Goal: Task Accomplishment & Management: Manage account settings

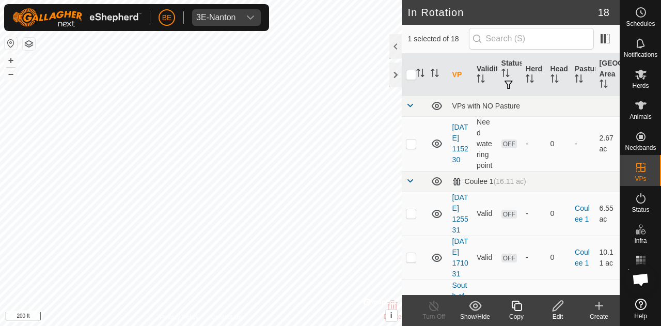
click at [565, 314] on div "Edit" at bounding box center [557, 316] width 41 height 9
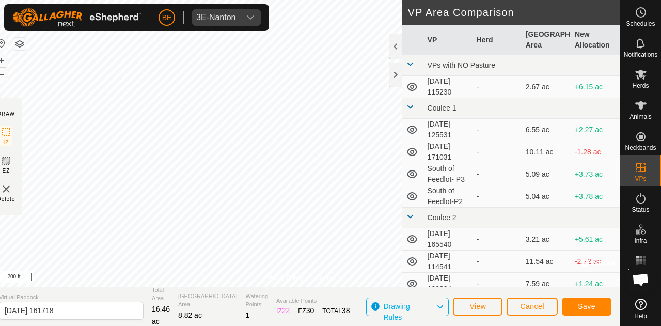
click at [30, 129] on div "Privacy Policy Contact Us Status: OFF Type: Inclusion Zone + – ⇧ i © Mapbox , ©…" at bounding box center [305, 163] width 629 height 326
click at [589, 308] on span "Save" at bounding box center [587, 306] width 18 height 8
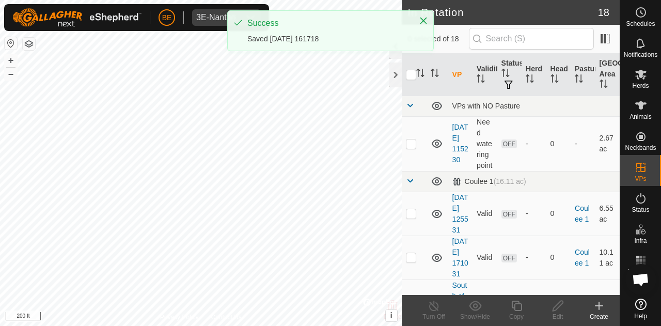
checkbox input "true"
checkbox input "false"
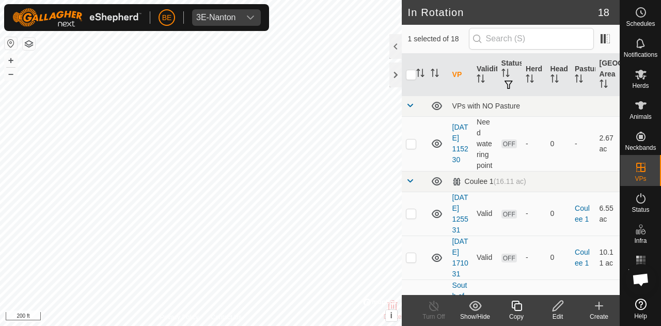
checkbox input "false"
checkbox input "true"
click at [645, 80] on icon at bounding box center [641, 74] width 12 height 12
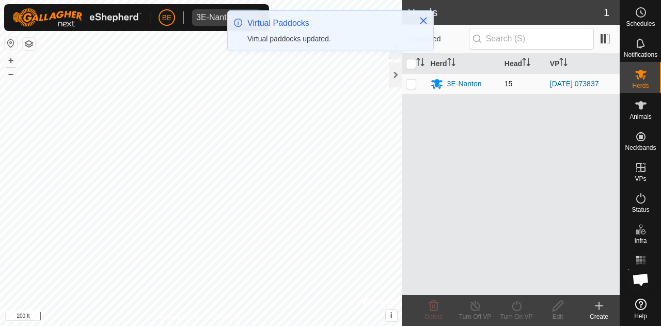
click at [412, 82] on p-checkbox at bounding box center [411, 84] width 10 height 8
checkbox input "true"
click at [523, 316] on div "Turn On VP" at bounding box center [516, 316] width 41 height 9
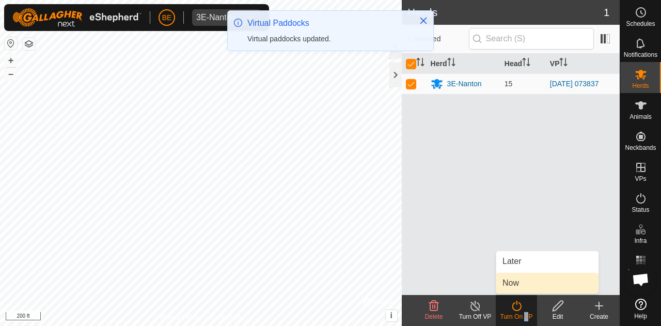
click at [507, 279] on link "Now" at bounding box center [547, 283] width 102 height 21
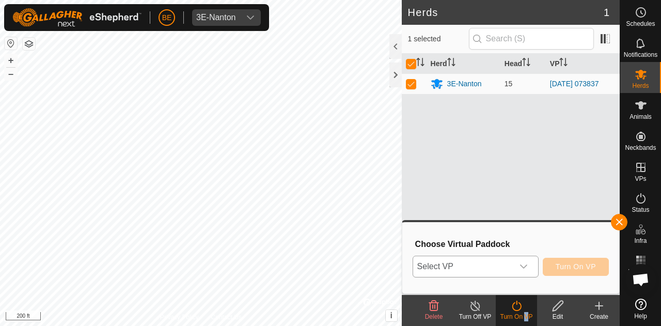
click at [520, 267] on icon "dropdown trigger" at bounding box center [523, 266] width 8 height 8
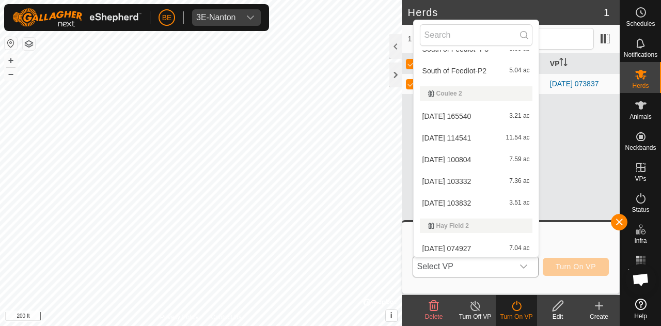
scroll to position [274, 0]
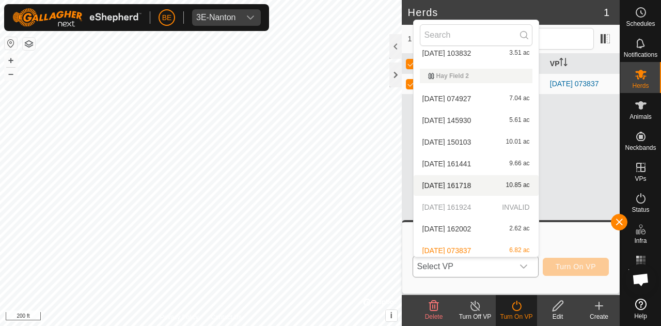
click at [476, 190] on li "[DATE] 161718 10.85 ac" at bounding box center [476, 185] width 125 height 21
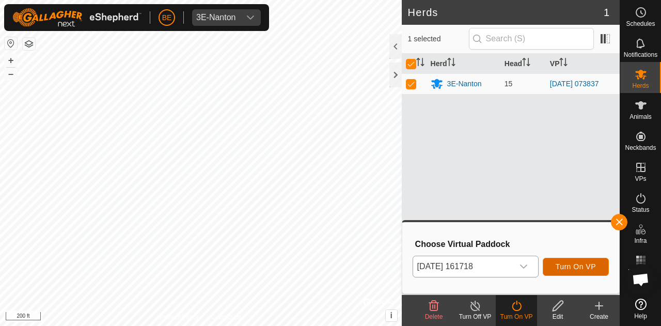
click at [580, 268] on span "Turn On VP" at bounding box center [576, 266] width 40 height 8
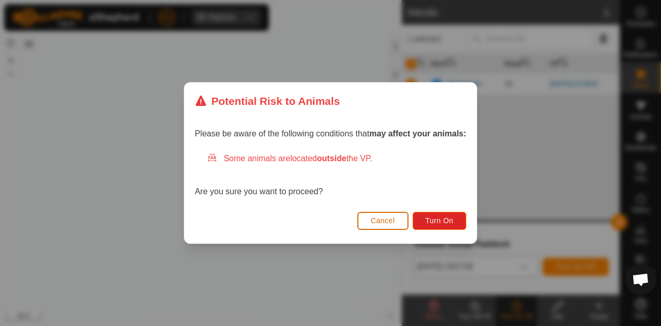
drag, startPoint x: 392, startPoint y: 223, endPoint x: 411, endPoint y: 219, distance: 18.9
click at [391, 223] on span "Cancel" at bounding box center [383, 220] width 24 height 8
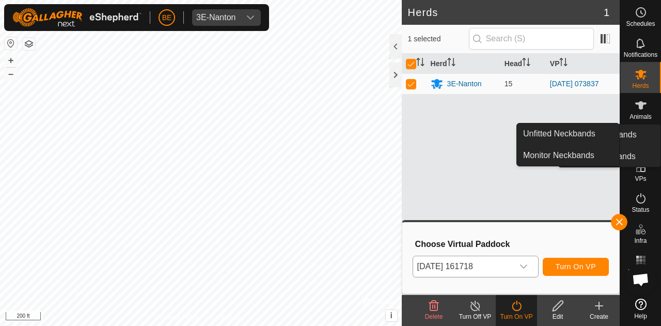
drag, startPoint x: 645, startPoint y: 126, endPoint x: 638, endPoint y: 142, distance: 17.8
click at [638, 142] on icon at bounding box center [641, 136] width 12 height 12
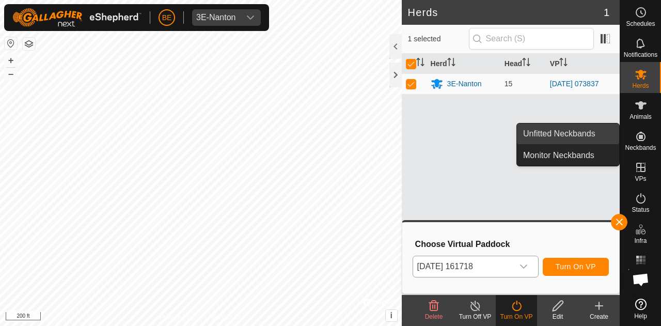
click at [575, 138] on link "Unfitted Neckbands" at bounding box center [568, 133] width 102 height 21
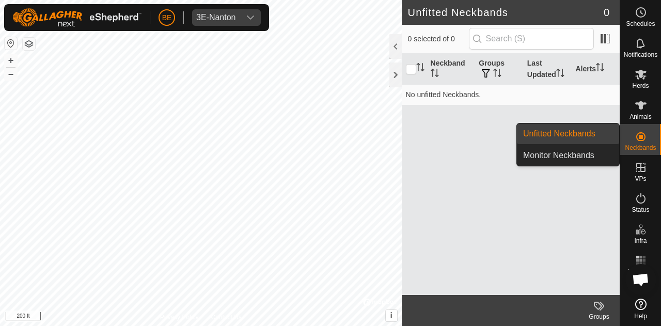
click at [579, 152] on link "Monitor Neckbands" at bounding box center [568, 155] width 102 height 21
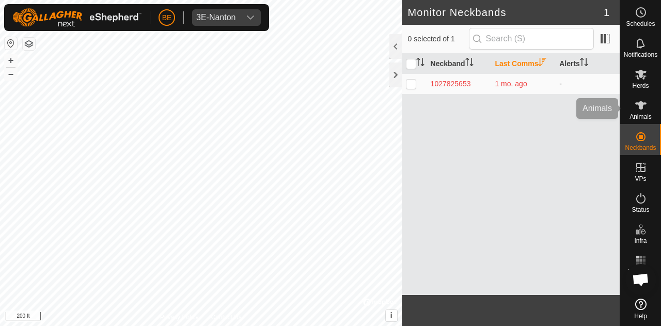
click at [641, 118] on span "Animals" at bounding box center [640, 117] width 22 height 6
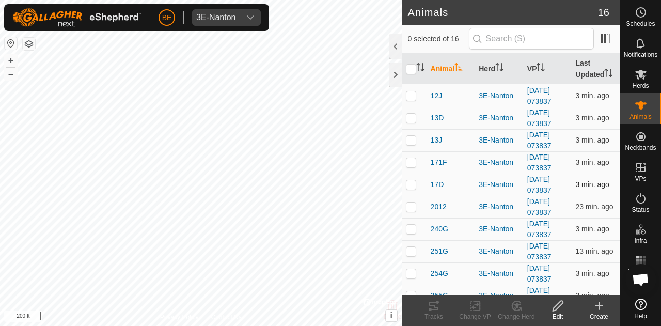
scroll to position [166, 0]
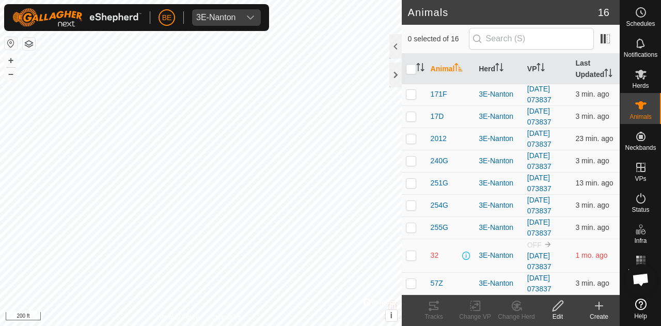
click at [413, 255] on p-checkbox at bounding box center [411, 255] width 10 height 8
click at [566, 308] on edit-svg-icon at bounding box center [557, 305] width 41 height 12
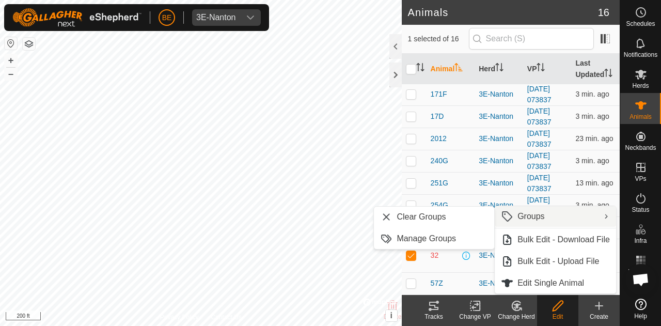
click at [424, 266] on td at bounding box center [414, 256] width 25 height 34
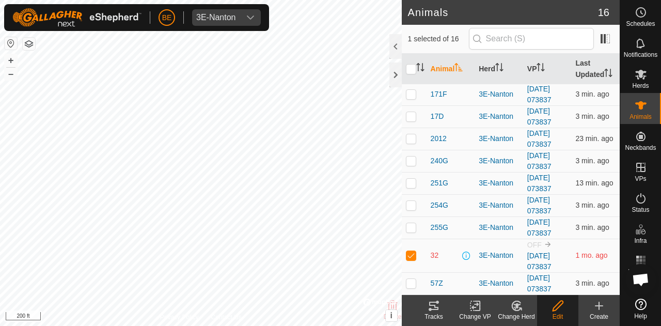
checkbox input "false"
click at [546, 255] on link "[DATE] 073837" at bounding box center [539, 260] width 24 height 19
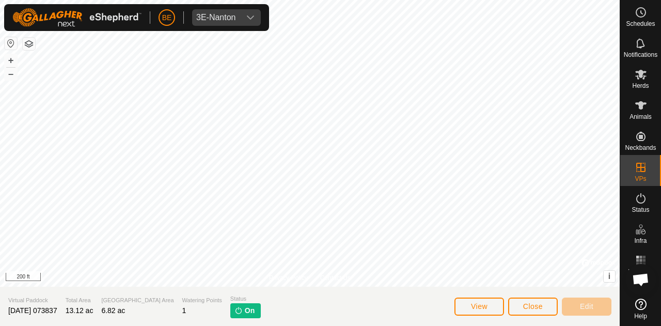
click at [245, 307] on span "On" at bounding box center [250, 310] width 10 height 11
click at [643, 103] on icon at bounding box center [640, 105] width 11 height 8
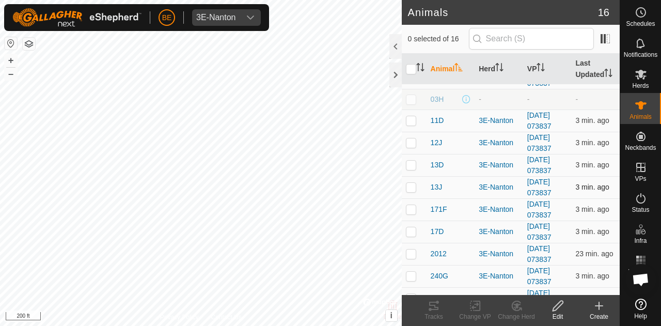
scroll to position [52, 0]
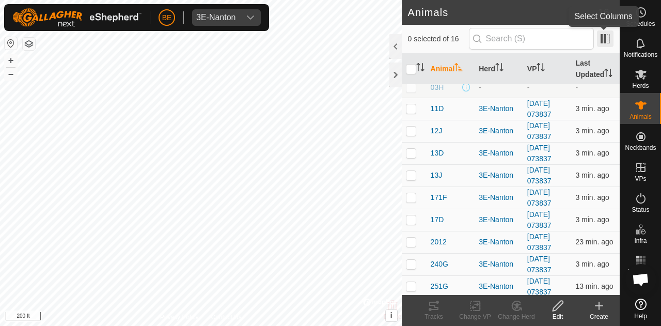
click at [608, 33] on span at bounding box center [605, 38] width 17 height 17
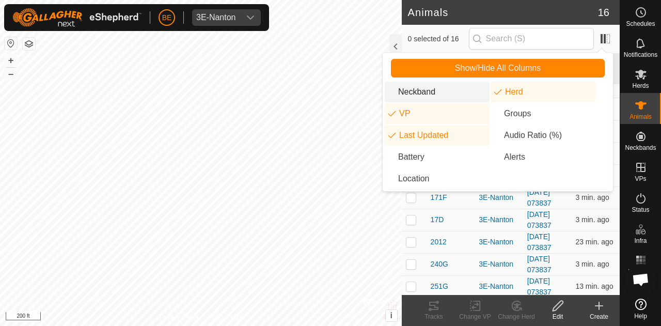
click at [439, 93] on li "Neckband" at bounding box center [437, 92] width 105 height 21
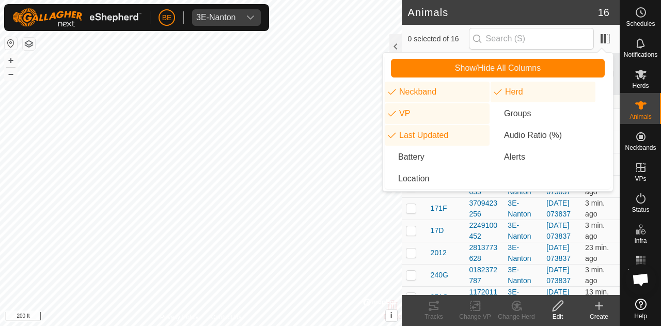
click at [457, 192] on div "13J" at bounding box center [446, 186] width 30 height 11
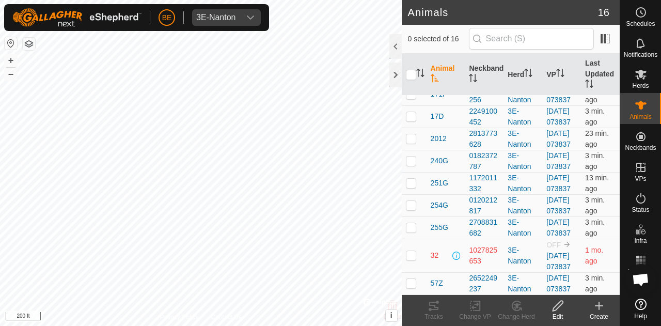
scroll to position [310, 0]
click at [484, 258] on div "1027825653" at bounding box center [484, 256] width 30 height 22
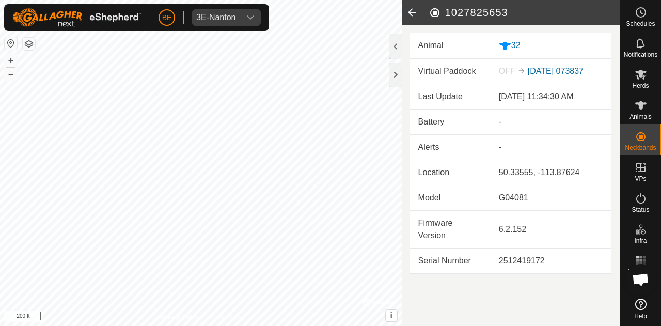
click at [512, 46] on div "32" at bounding box center [551, 45] width 104 height 13
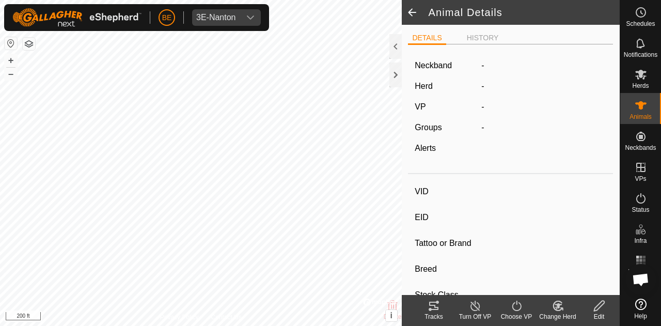
type input "32"
type input "-"
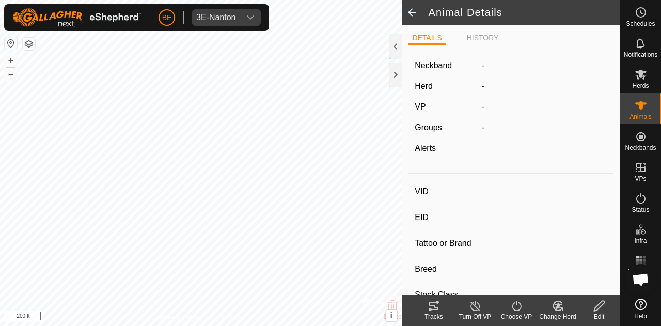
type input "0 kg"
type input "-"
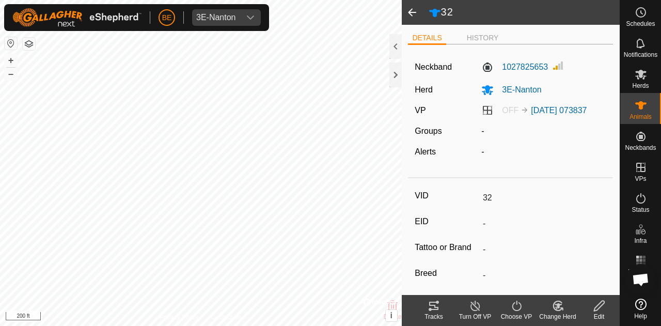
click at [602, 307] on icon at bounding box center [599, 305] width 13 height 12
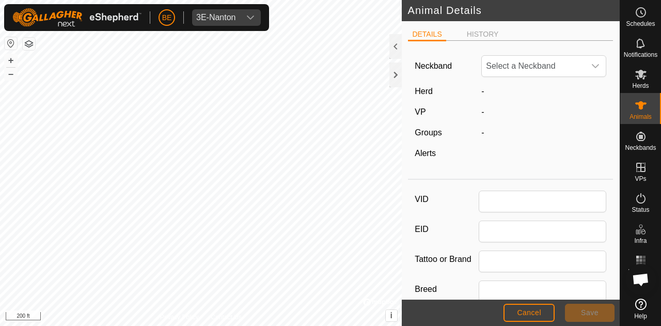
type input "32"
type input "0"
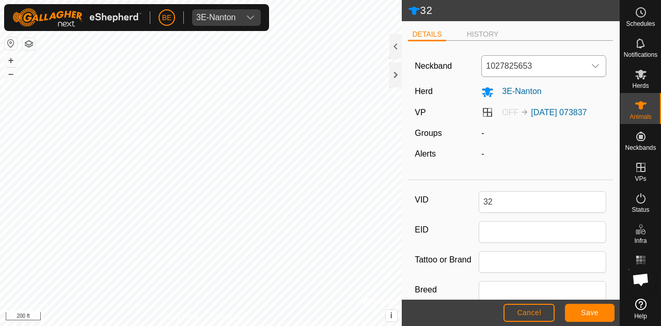
click at [551, 64] on span "1027825653" at bounding box center [533, 66] width 103 height 21
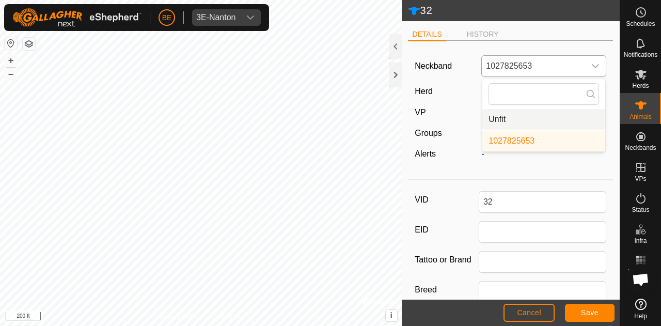
click at [511, 124] on li "Unfit" at bounding box center [543, 119] width 123 height 21
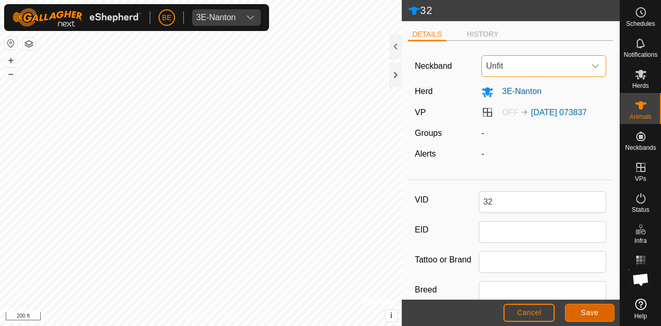
click at [587, 311] on span "Save" at bounding box center [590, 312] width 18 height 8
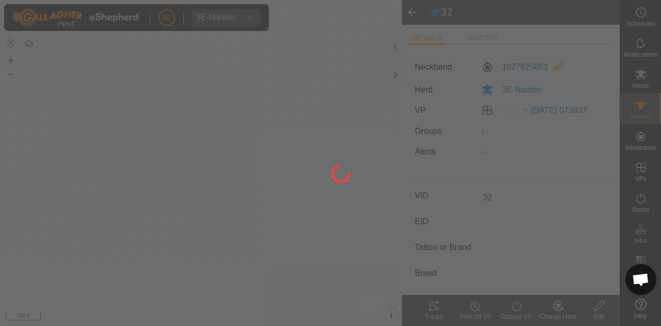
type input "-"
type input "0 kg"
type input "-"
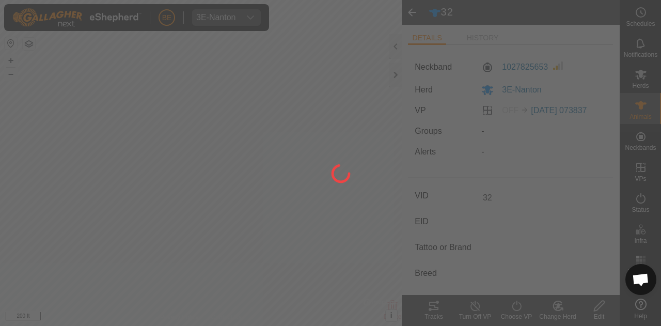
type input "-"
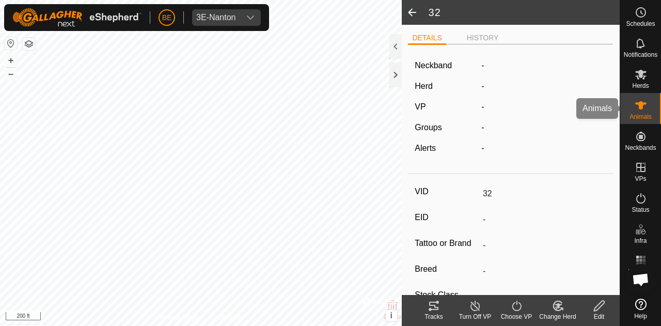
click at [637, 116] on span "Animals" at bounding box center [640, 117] width 22 height 6
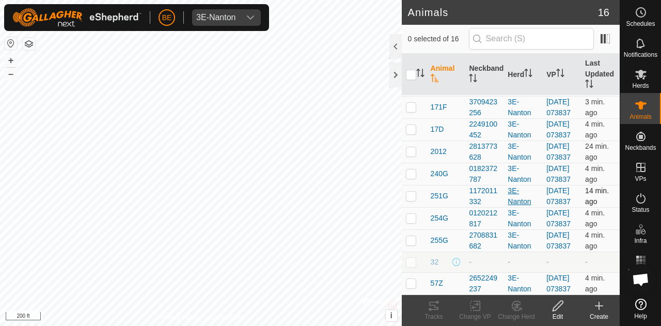
scroll to position [305, 0]
click at [477, 273] on div "2652249237" at bounding box center [484, 284] width 30 height 22
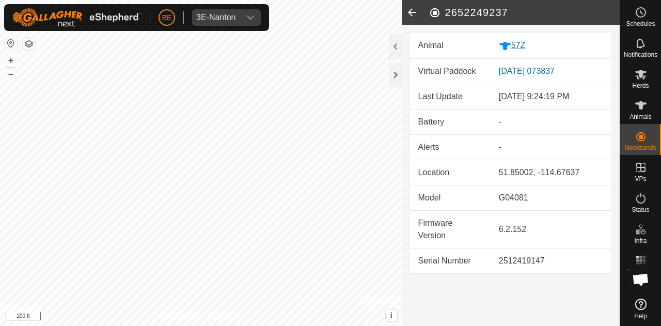
click at [523, 42] on div "57Z" at bounding box center [551, 45] width 104 height 13
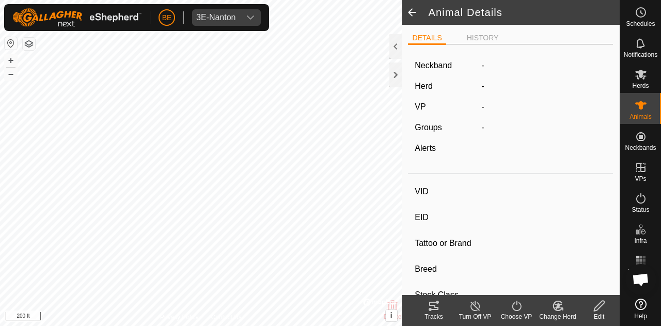
type input "57Z"
type input "-"
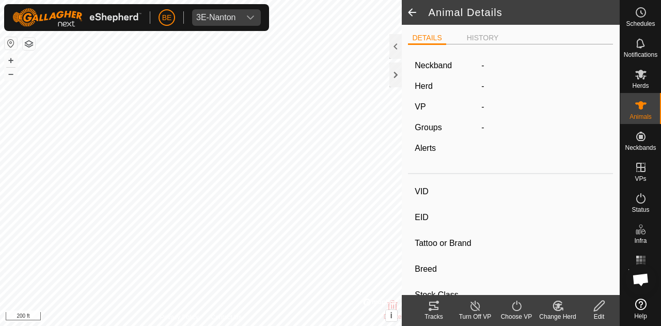
type input "0 kg"
type input "-"
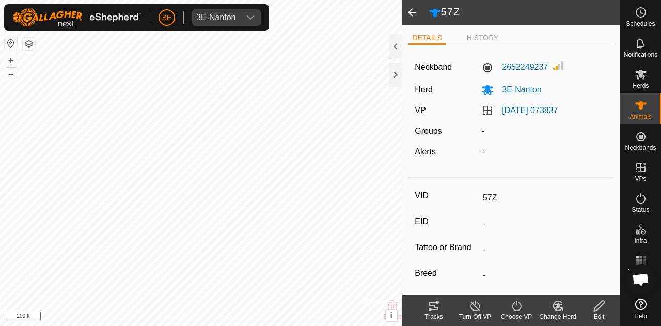
click at [601, 309] on icon at bounding box center [599, 305] width 13 height 12
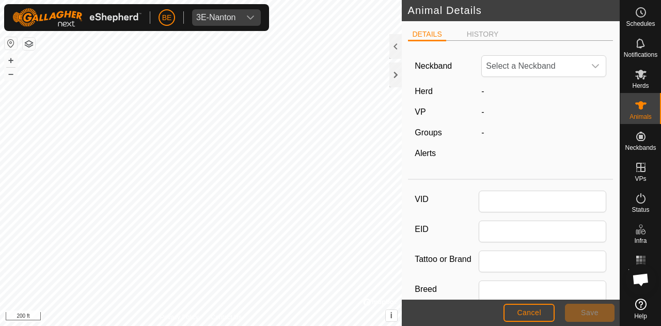
type input "57Z"
type input "0"
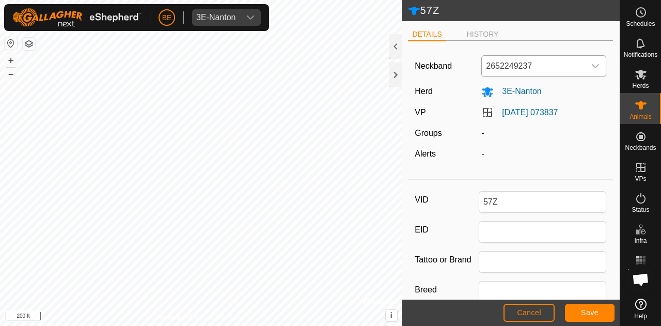
click at [547, 69] on span "2652249237" at bounding box center [533, 66] width 103 height 21
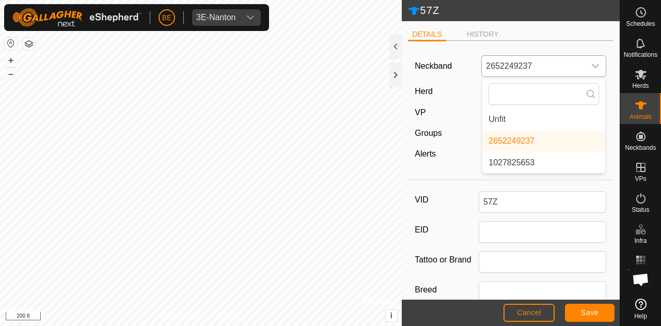
click at [531, 117] on li "Unfit" at bounding box center [543, 119] width 123 height 21
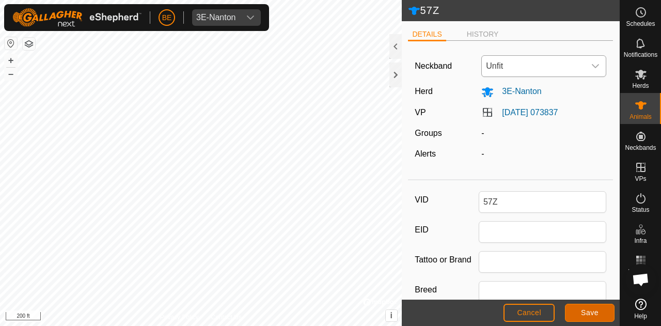
click at [589, 310] on span "Save" at bounding box center [590, 312] width 18 height 8
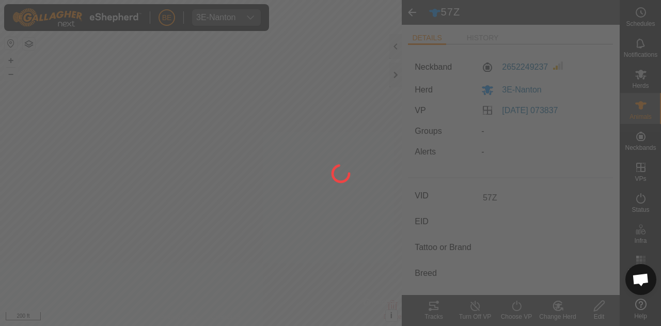
type input "-"
type input "0 kg"
type input "-"
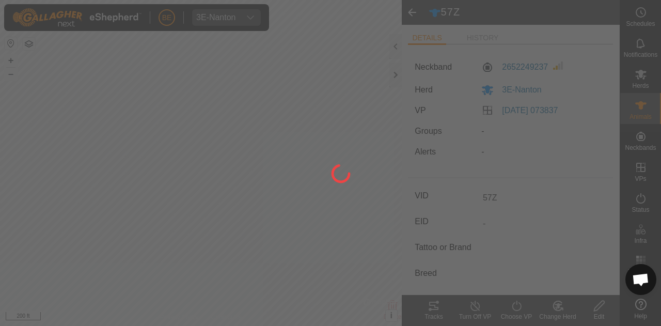
type input "-"
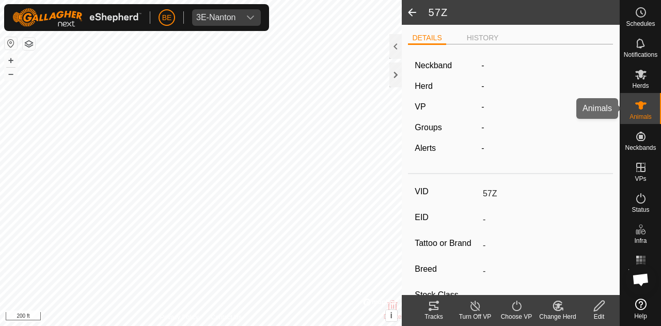
click at [636, 114] on span "Animals" at bounding box center [640, 117] width 22 height 6
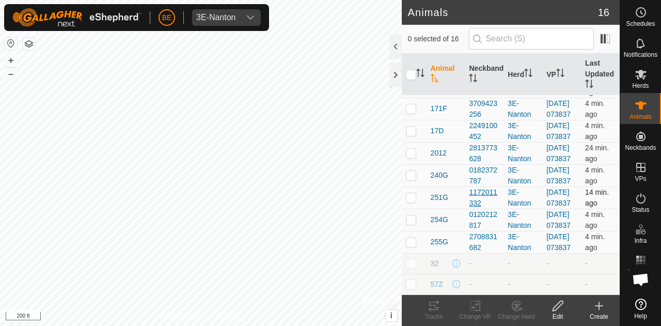
scroll to position [292, 0]
click at [440, 214] on span "254G" at bounding box center [440, 219] width 18 height 11
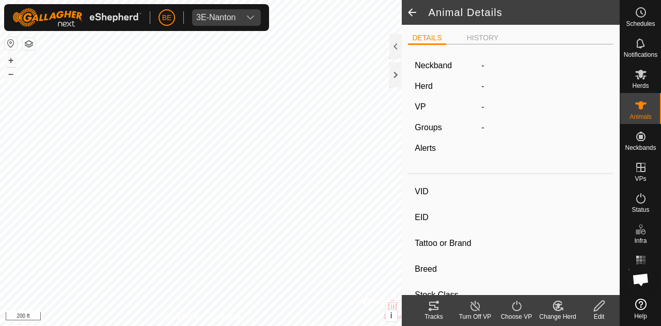
click at [440, 206] on div "VID EID Tattoo or Brand Breed Stock Class Birth Day - Age - Pregnancy Status - …" at bounding box center [510, 329] width 205 height 303
type input "254G"
type input "-"
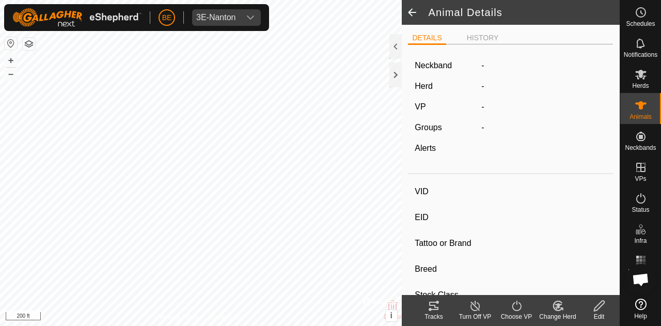
type input "-"
type input "0 kg"
type input "-"
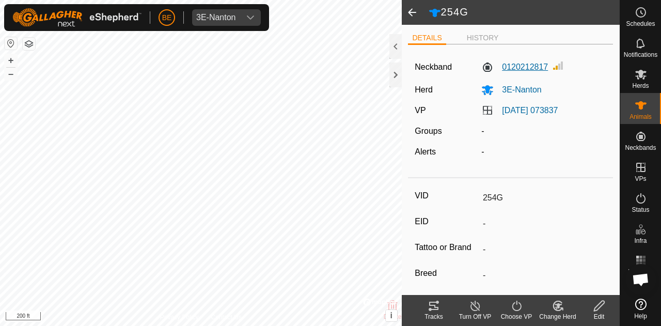
click at [527, 63] on label "0120212817" at bounding box center [514, 67] width 67 height 12
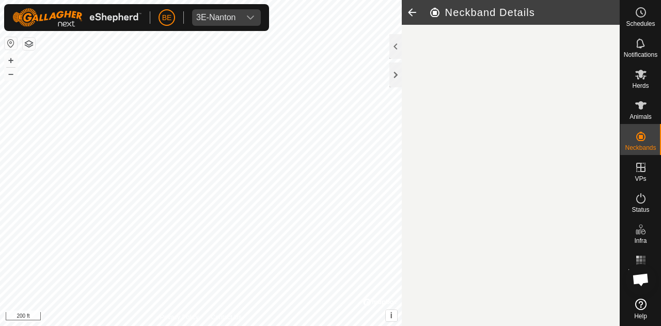
click at [527, 63] on article "Neckband Details" at bounding box center [511, 163] width 218 height 326
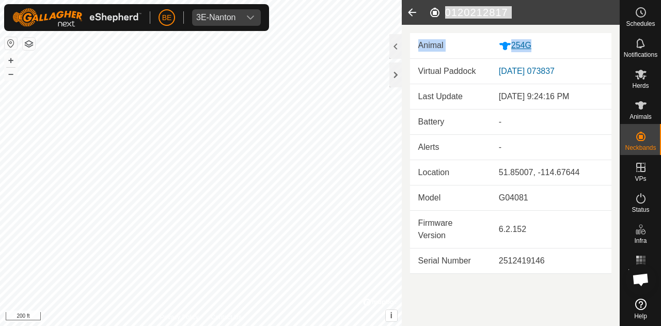
click at [518, 47] on div "254G" at bounding box center [551, 45] width 104 height 13
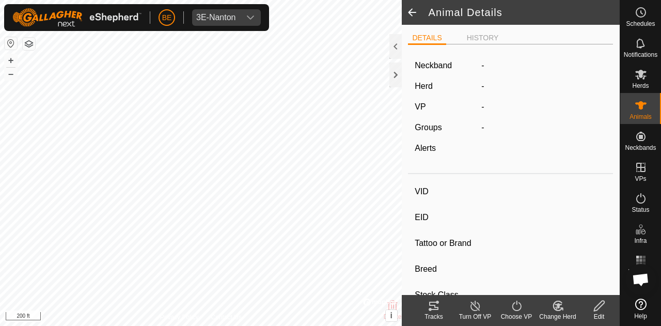
click at [518, 47] on div "DETAILS HISTORY" at bounding box center [510, 41] width 205 height 21
type input "254G"
type input "-"
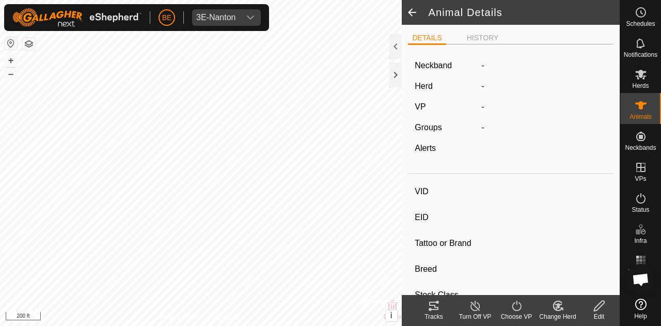
type input "-"
type input "0 kg"
type input "-"
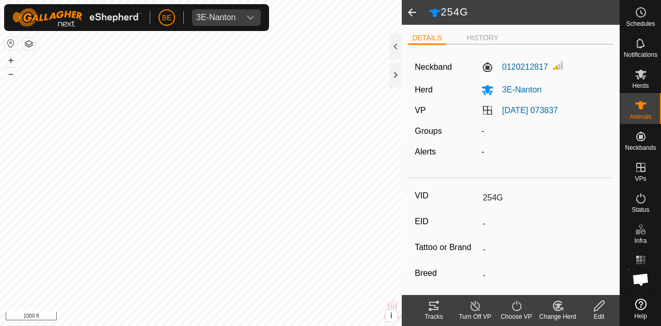
click at [598, 305] on icon at bounding box center [599, 306] width 10 height 10
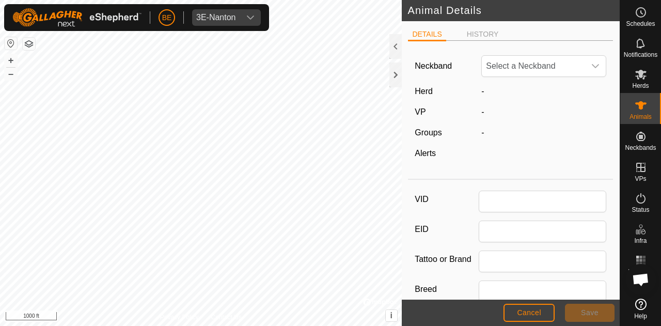
type input "254G"
type input "0"
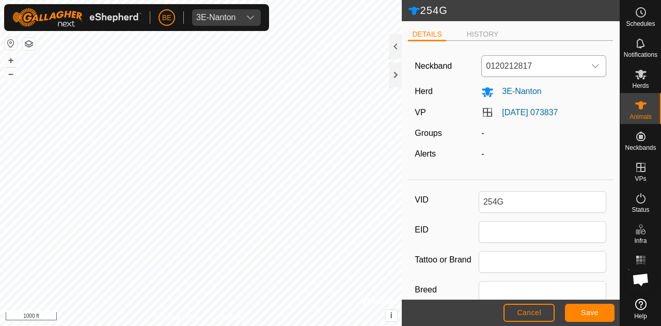
click at [551, 74] on span "0120212817" at bounding box center [533, 66] width 103 height 21
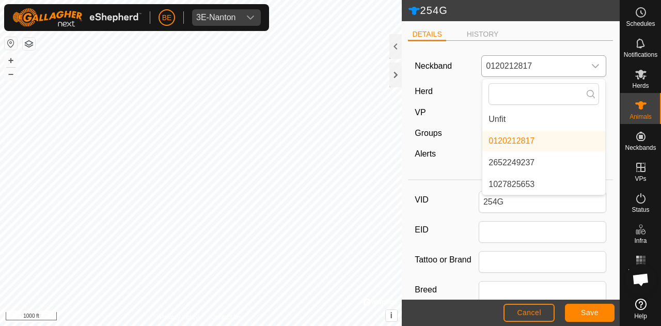
click at [547, 113] on li "Unfit" at bounding box center [543, 119] width 123 height 21
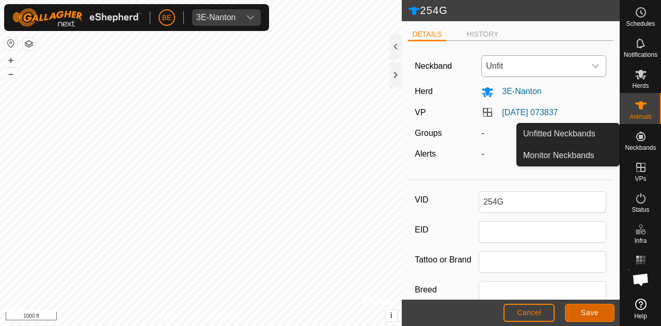
click at [584, 311] on span "Save" at bounding box center [590, 312] width 18 height 8
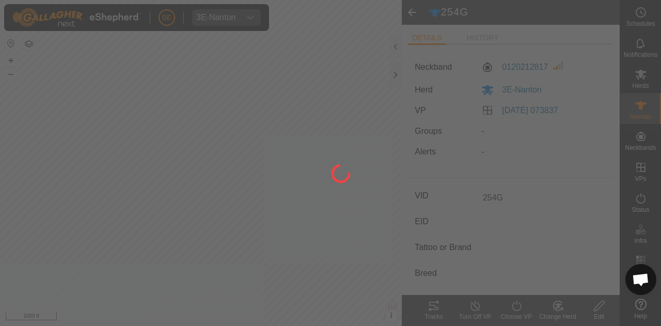
type input "-"
type input "0 kg"
type input "-"
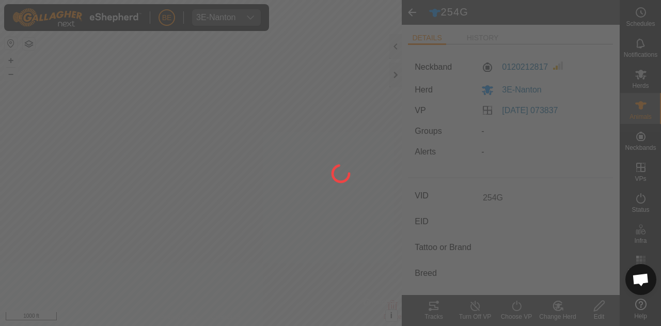
type input "-"
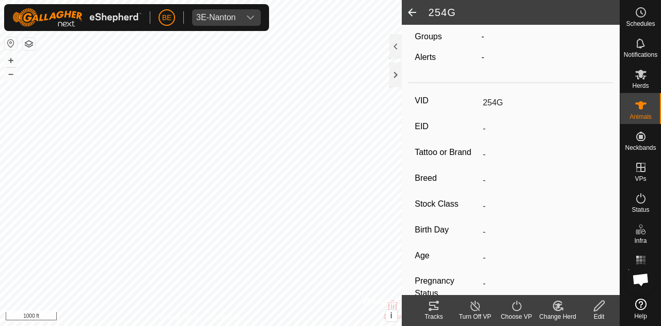
scroll to position [103, 0]
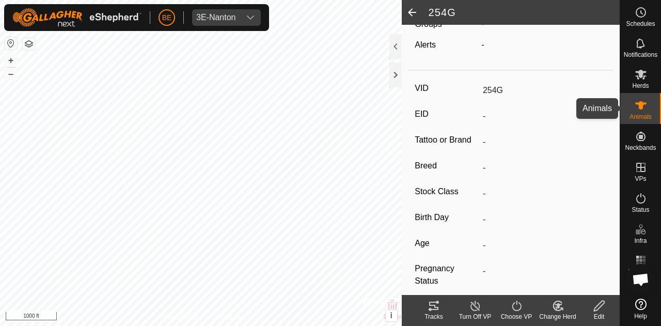
click at [644, 100] on icon at bounding box center [641, 105] width 12 height 12
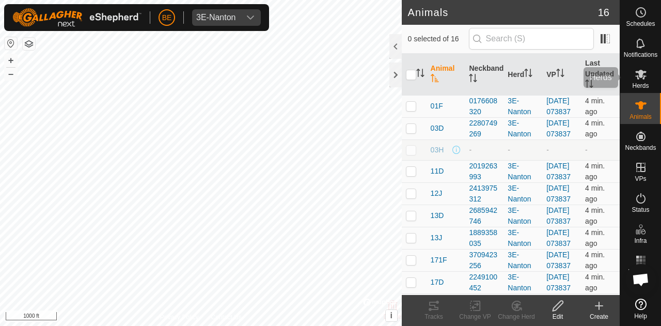
click at [648, 70] on es-mob-svg-icon at bounding box center [641, 74] width 19 height 17
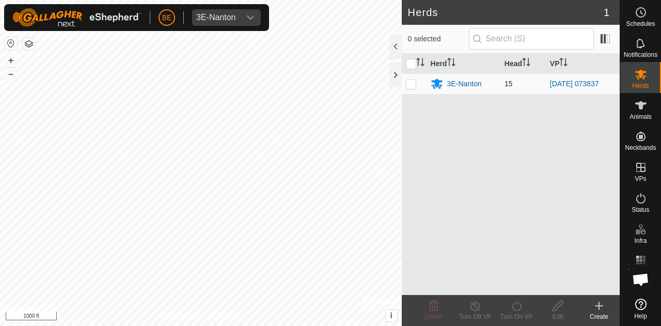
click at [414, 76] on td at bounding box center [414, 83] width 25 height 21
checkbox input "true"
click at [508, 304] on turn-on-svg-icon at bounding box center [516, 305] width 41 height 12
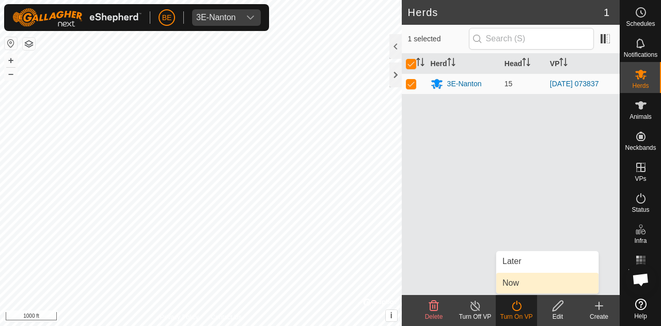
click at [518, 273] on link "Now" at bounding box center [547, 283] width 102 height 21
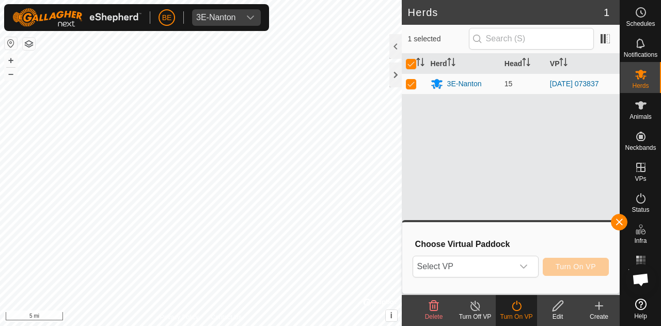
click at [232, 30] on div "BE 3E-Nanton Schedules Notifications Herds Animals Neckbands VPs Status Infra H…" at bounding box center [330, 163] width 661 height 326
click at [462, 262] on span "Select VP" at bounding box center [463, 266] width 100 height 21
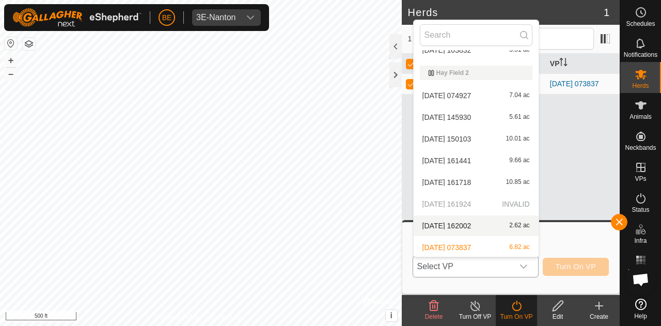
scroll to position [278, 0]
click at [491, 180] on li "[DATE] 161718 10.85 ac" at bounding box center [476, 181] width 125 height 21
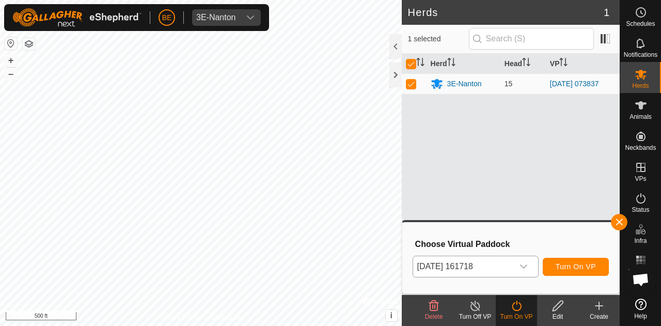
click at [589, 257] on div "[DATE] 161718 Turn On VP" at bounding box center [511, 266] width 196 height 25
click at [563, 269] on span "Turn On VP" at bounding box center [576, 266] width 40 height 8
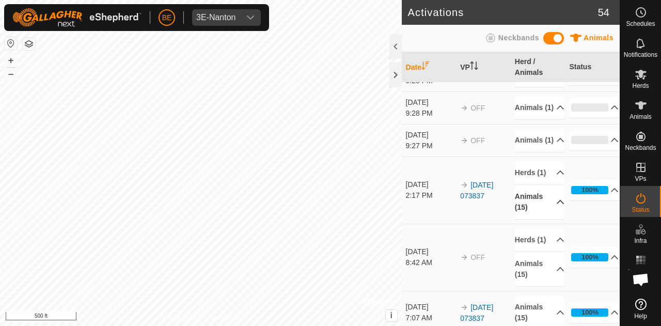
scroll to position [155, 0]
